Goal: Navigation & Orientation: Find specific page/section

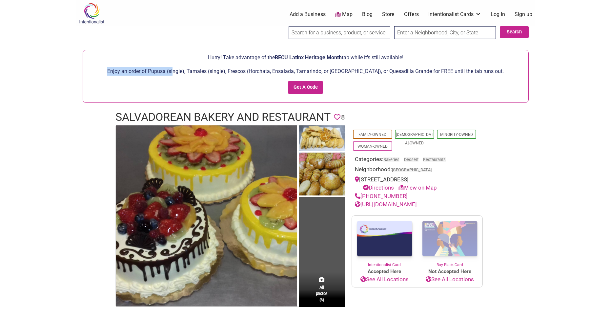
drag, startPoint x: 120, startPoint y: 70, endPoint x: 187, endPoint y: 75, distance: 67.1
click at [187, 75] on p "Enjoy an order of Pupusa (single), Tamales (single), Frescos (Horchata, Ensalad…" at bounding box center [305, 71] width 439 height 9
click at [140, 71] on p "Enjoy an order of Pupusa (single), Tamales (single), Frescos (Horchata, Ensalad…" at bounding box center [305, 71] width 439 height 9
click at [137, 71] on p "Enjoy an order of Pupusa (single), Tamales (single), Frescos (Horchata, Ensalad…" at bounding box center [305, 71] width 439 height 9
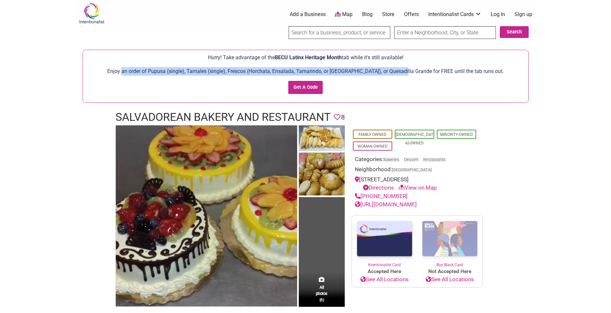
drag, startPoint x: 136, startPoint y: 71, endPoint x: 417, endPoint y: 71, distance: 280.3
click at [417, 71] on p "Enjoy an order of Pupusa (single), Tamales (single), Frescos (Horchata, Ensalad…" at bounding box center [305, 71] width 439 height 9
copy p "an order of Pupusa (single), Tamales (single), Frescos (Horchata, Ensalada, Tam…"
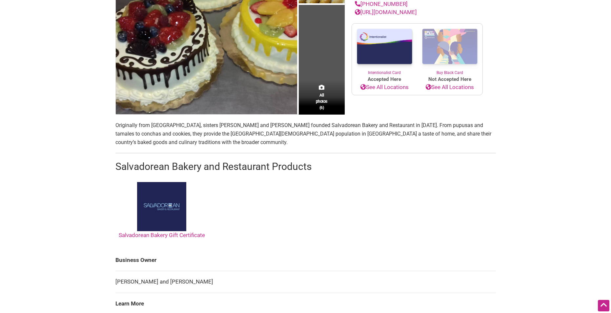
scroll to position [197, 0]
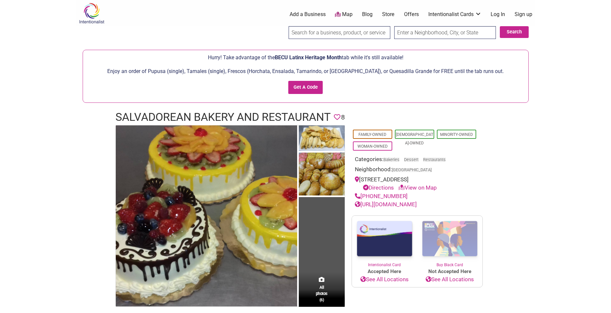
click at [91, 10] on img at bounding box center [91, 13] width 31 height 21
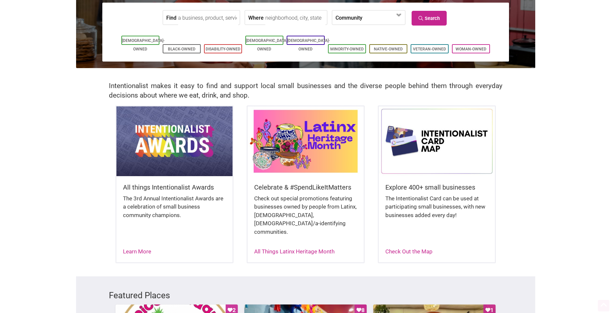
scroll to position [131, 0]
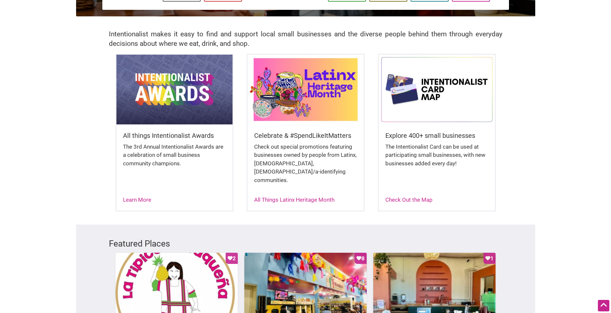
click at [297, 78] on img at bounding box center [306, 90] width 116 height 70
click at [287, 182] on div "Check out special promotions featuring businesses owned by people from Latinx, …" at bounding box center [305, 167] width 103 height 49
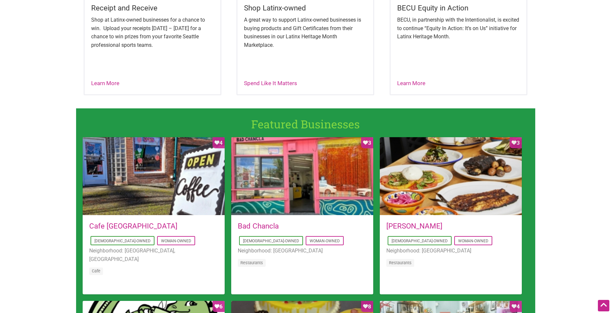
scroll to position [230, 0]
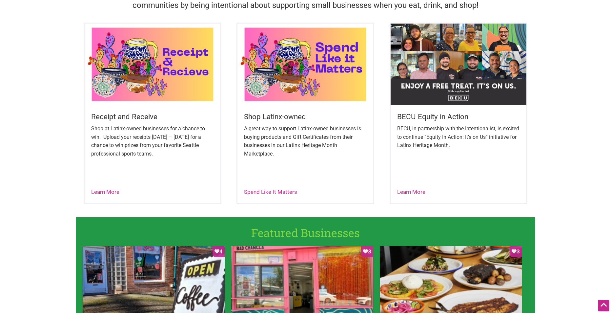
click at [436, 116] on h5 "BECU Equity in Action" at bounding box center [458, 117] width 123 height 10
click at [415, 191] on link "Learn More" at bounding box center [411, 192] width 28 height 7
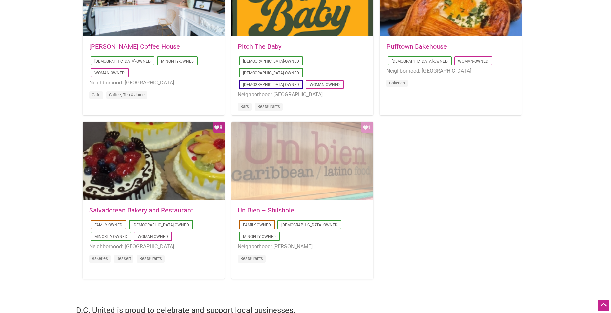
scroll to position [590, 0]
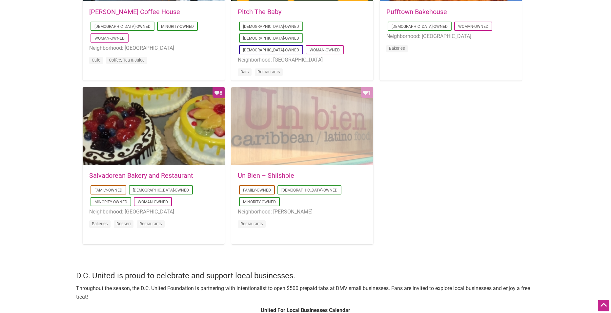
drag, startPoint x: 320, startPoint y: 123, endPoint x: 342, endPoint y: 126, distance: 22.2
click at [342, 126] on div "Favorite Count 1" at bounding box center [302, 126] width 142 height 79
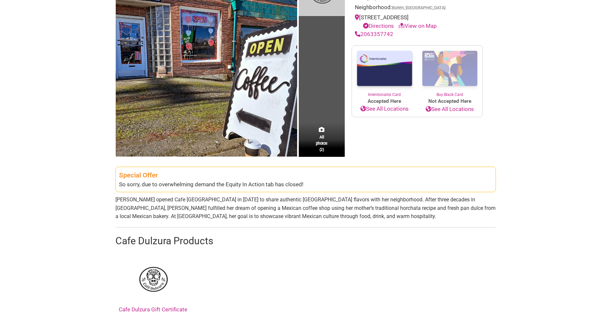
scroll to position [131, 0]
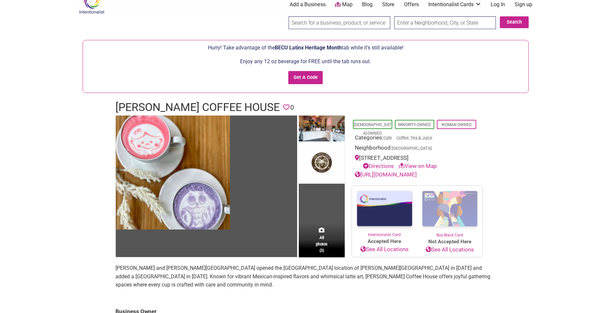
scroll to position [33, 0]
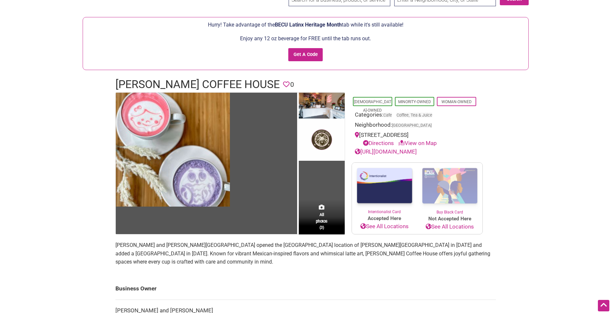
drag, startPoint x: 362, startPoint y: 135, endPoint x: 447, endPoint y: 132, distance: 85.0
click at [447, 132] on div "1309 NE 45th St Seattle, WA 98105 Directions View on Map" at bounding box center [417, 139] width 125 height 17
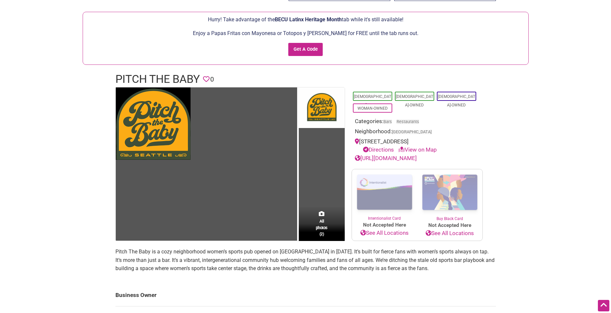
scroll to position [33, 0]
